Goal: Task Accomplishment & Management: Manage account settings

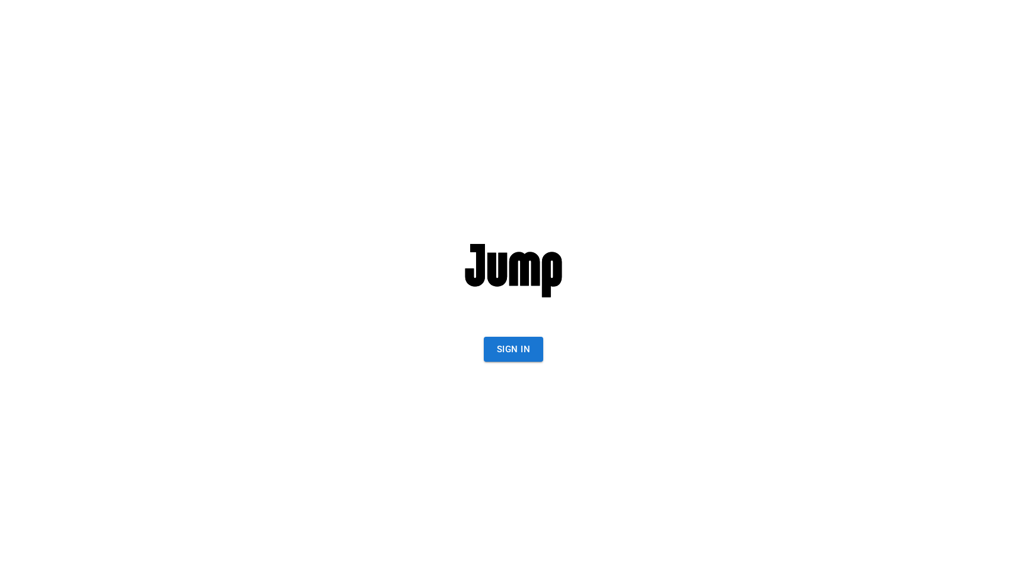
click at [513, 353] on button "Sign In" at bounding box center [513, 349] width 59 height 25
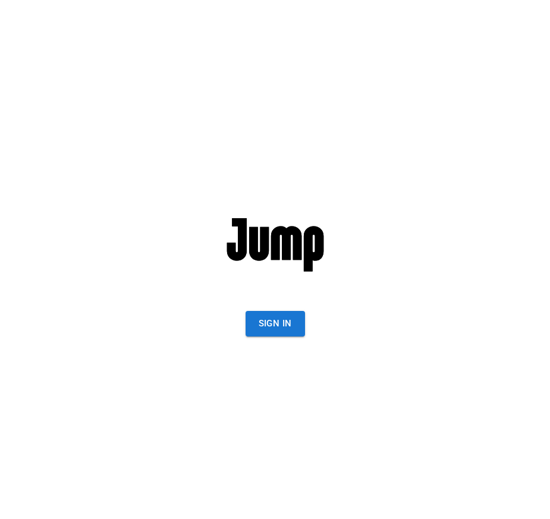
click at [275, 326] on button "Sign In" at bounding box center [275, 323] width 59 height 25
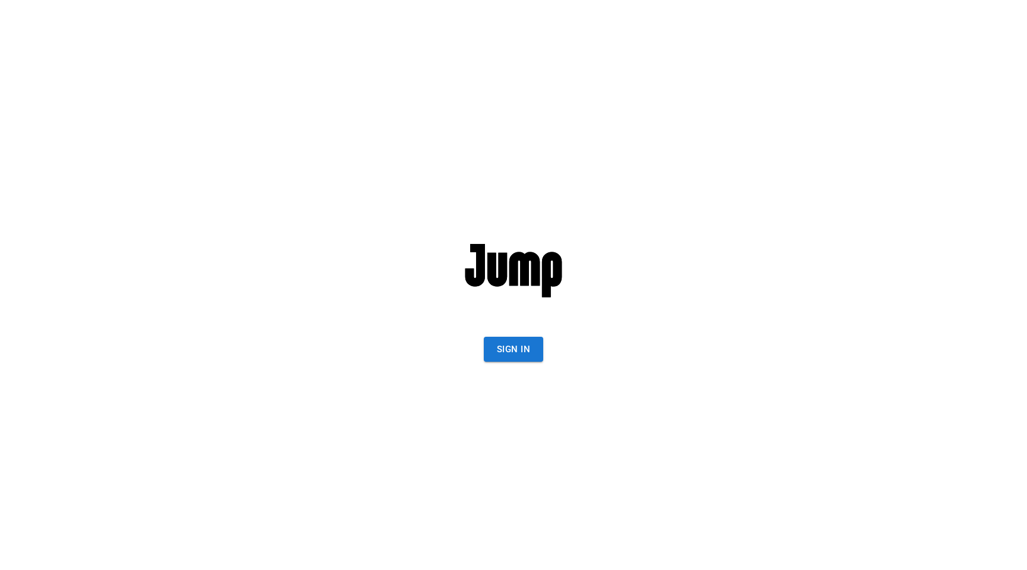
click at [503, 344] on button "Sign In" at bounding box center [513, 349] width 59 height 25
